Goal: Browse casually

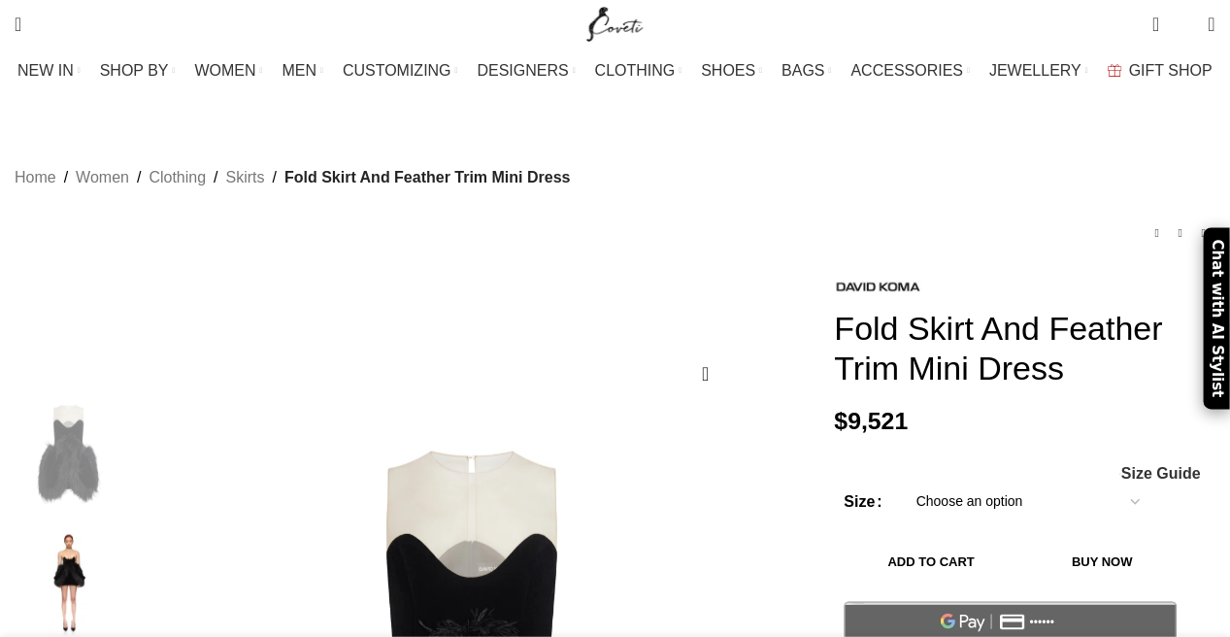
scroll to position [291, 0]
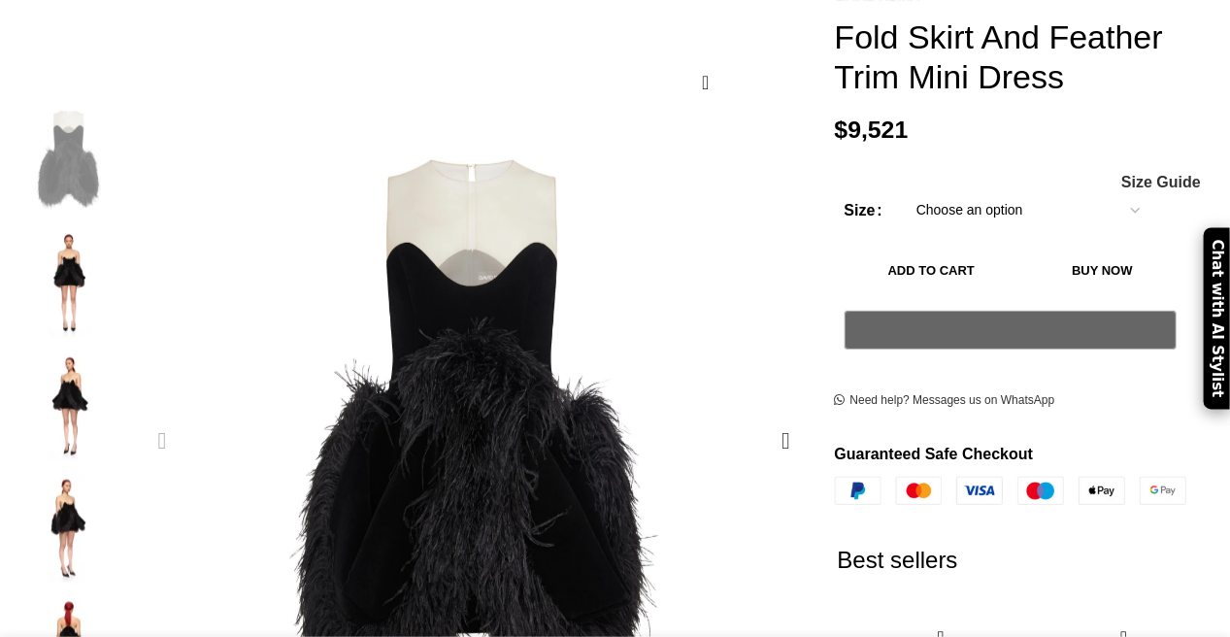
click at [89, 254] on img "2 / 5" at bounding box center [69, 284] width 118 height 114
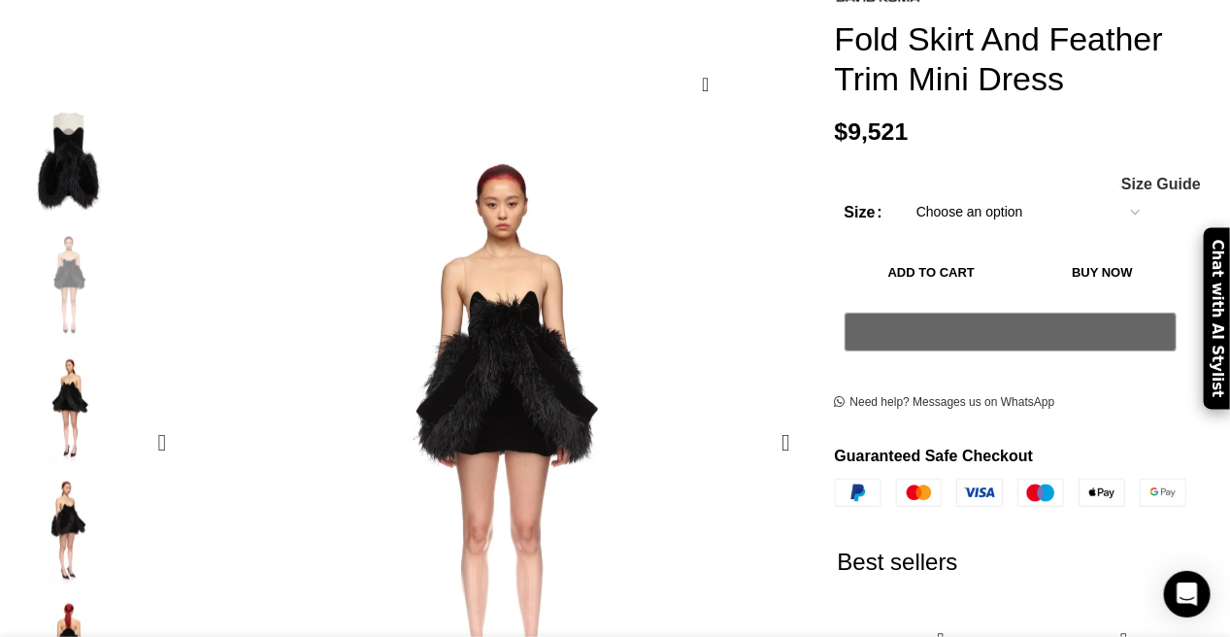
click at [108, 397] on img "3 / 5" at bounding box center [69, 408] width 118 height 114
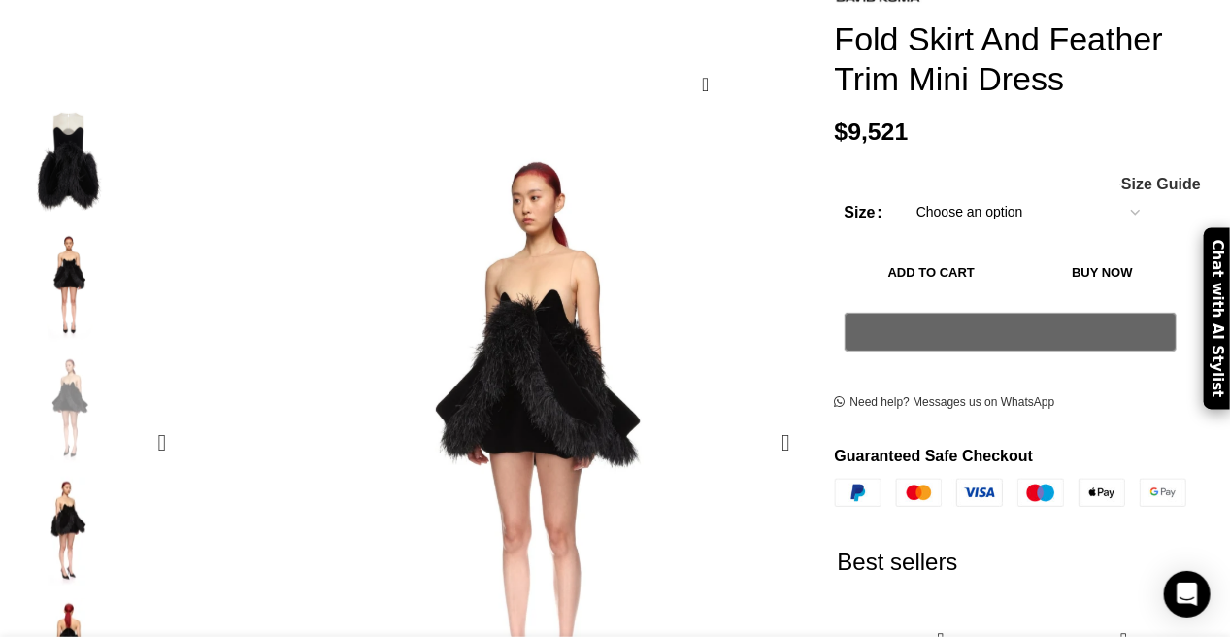
click at [92, 499] on img "4 / 5" at bounding box center [69, 532] width 118 height 114
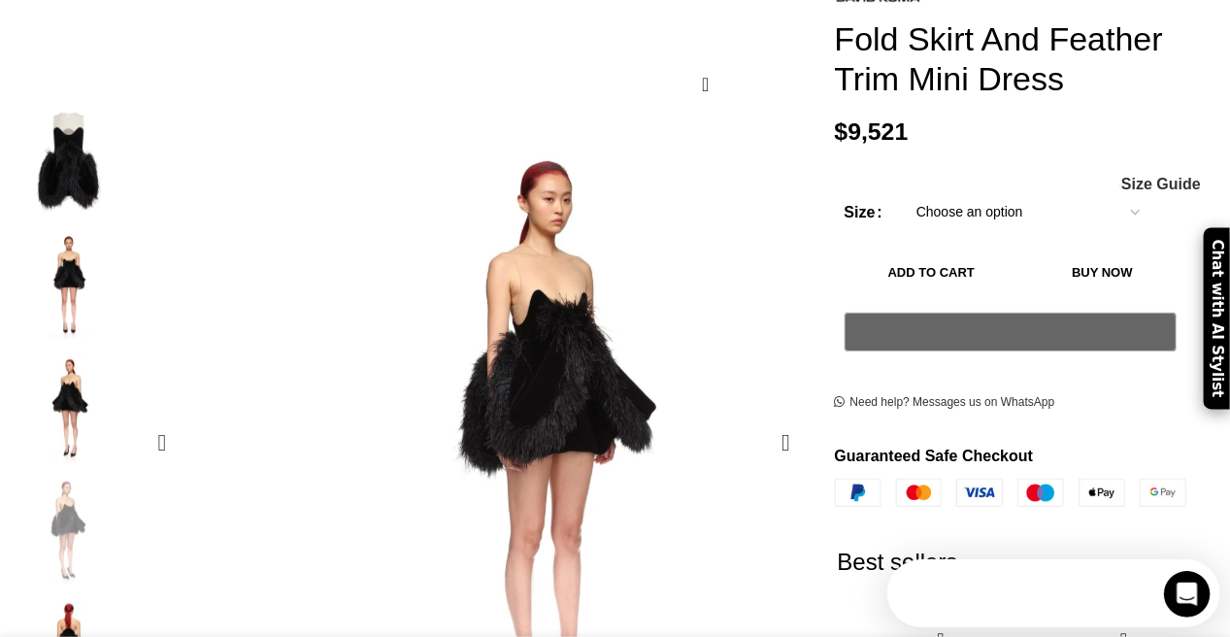
scroll to position [0, 0]
click at [96, 548] on img "4 / 5" at bounding box center [69, 532] width 118 height 114
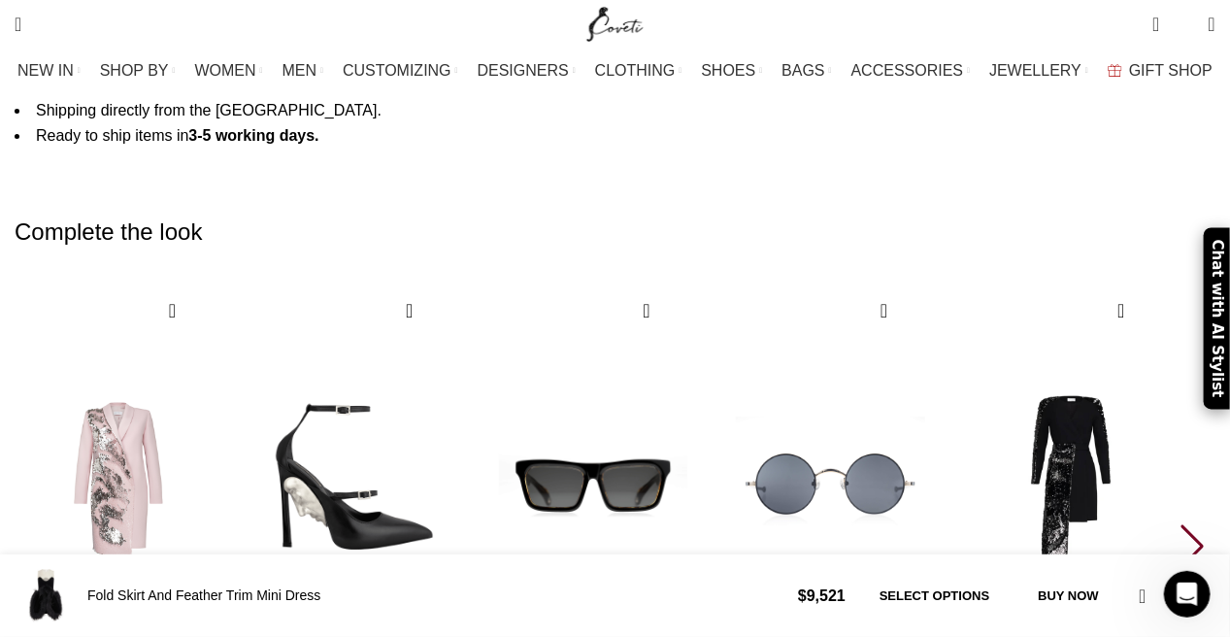
scroll to position [2718, 0]
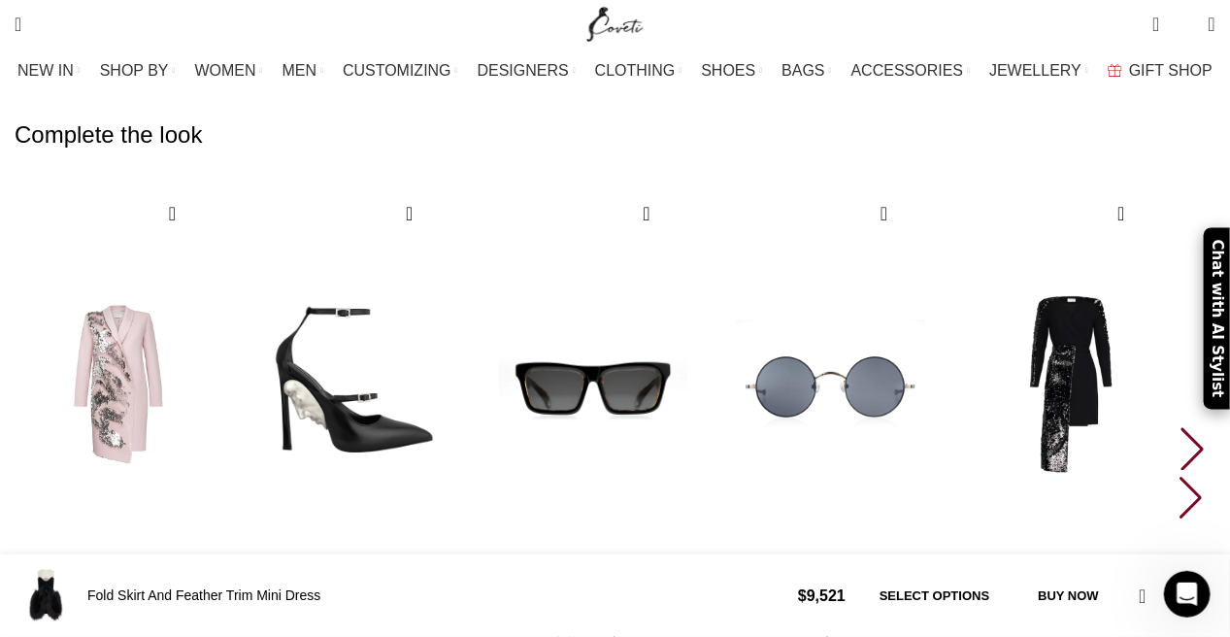
click at [1092, 215] on img "5 / 10" at bounding box center [1067, 384] width 215 height 400
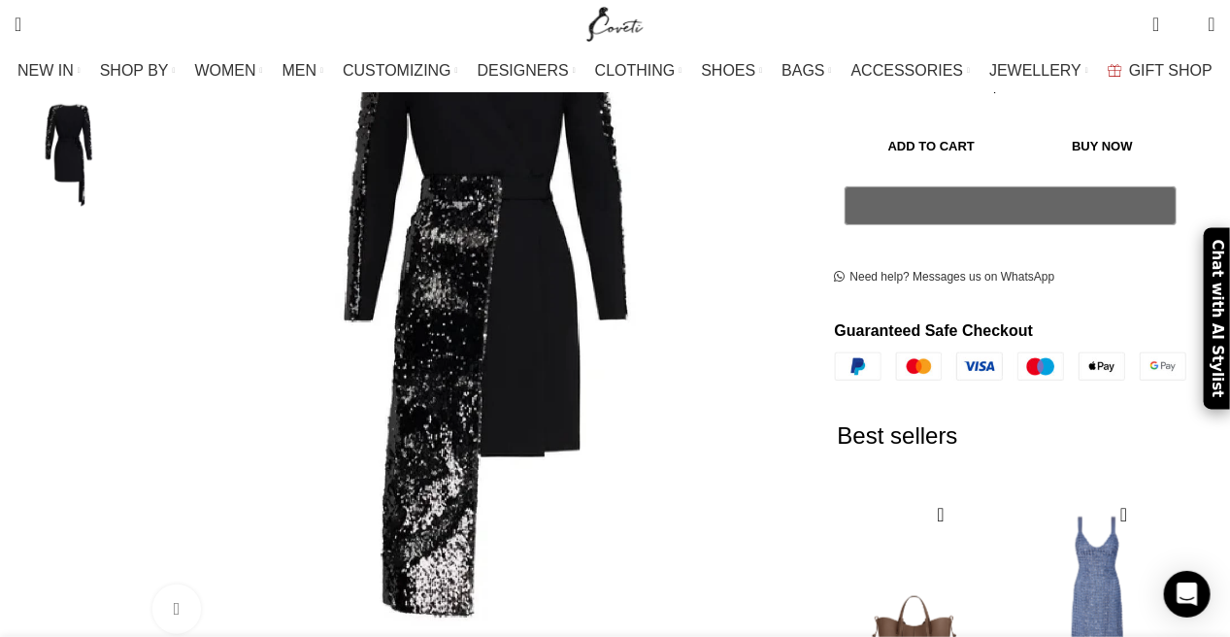
scroll to position [130, 0]
